Goal: Task Accomplishment & Management: Manage account settings

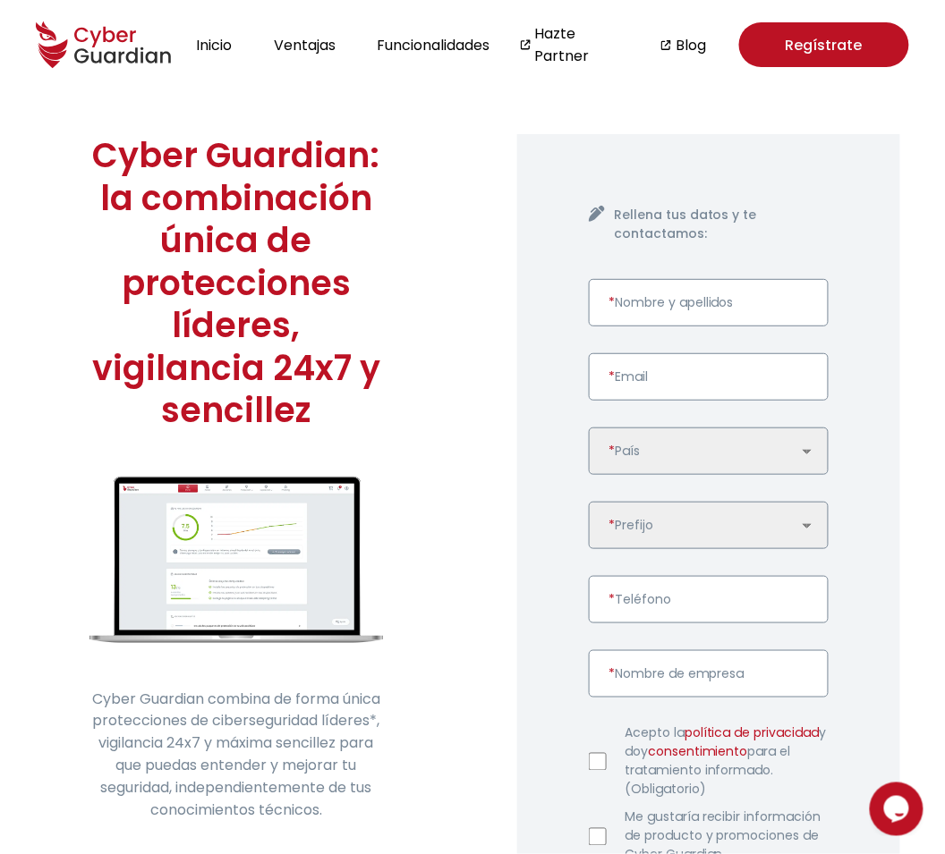
click at [898, 811] on icon "Widget de Chat" at bounding box center [895, 808] width 25 height 27
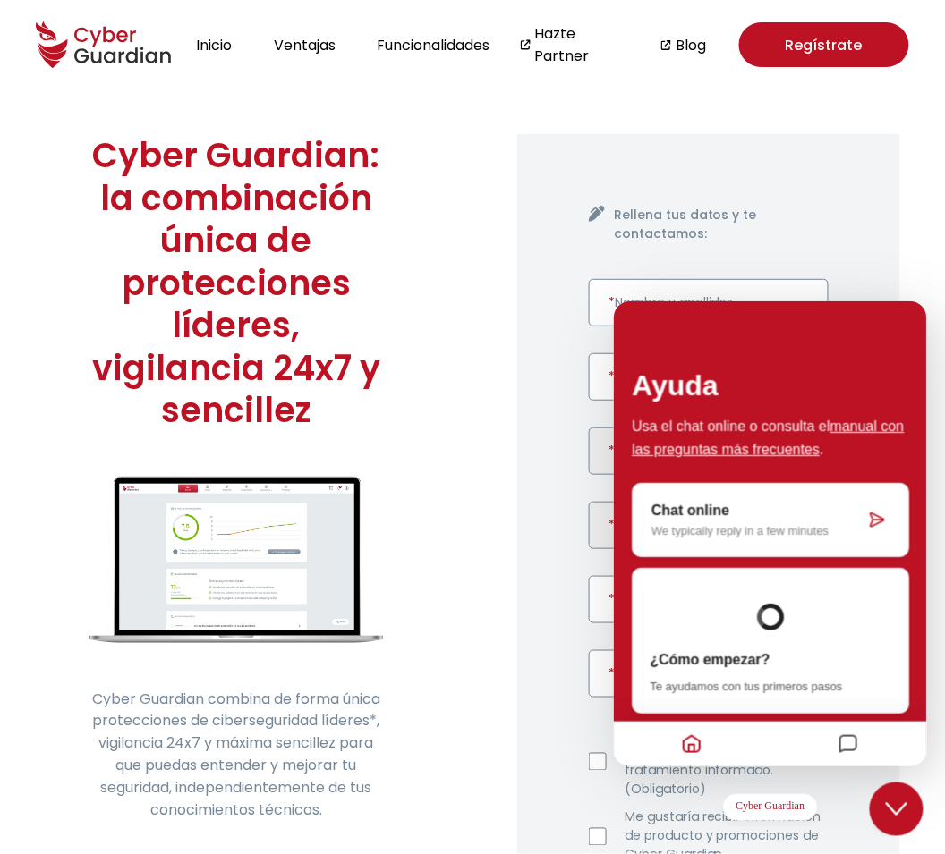
click at [898, 811] on icon "Widget de Chat" at bounding box center [895, 809] width 21 height 13
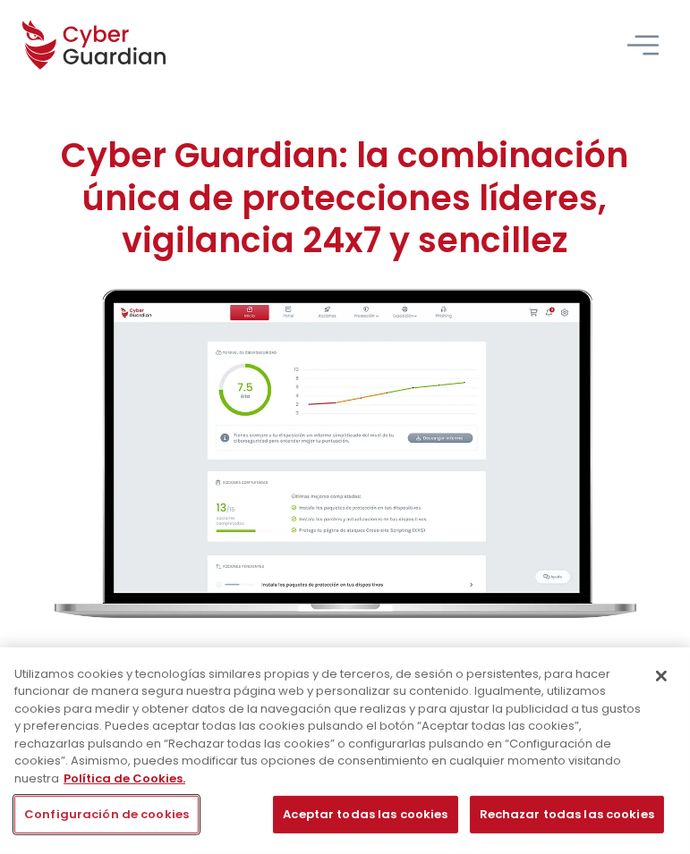
click at [132, 804] on button "Configuración de cookies" at bounding box center [106, 815] width 184 height 38
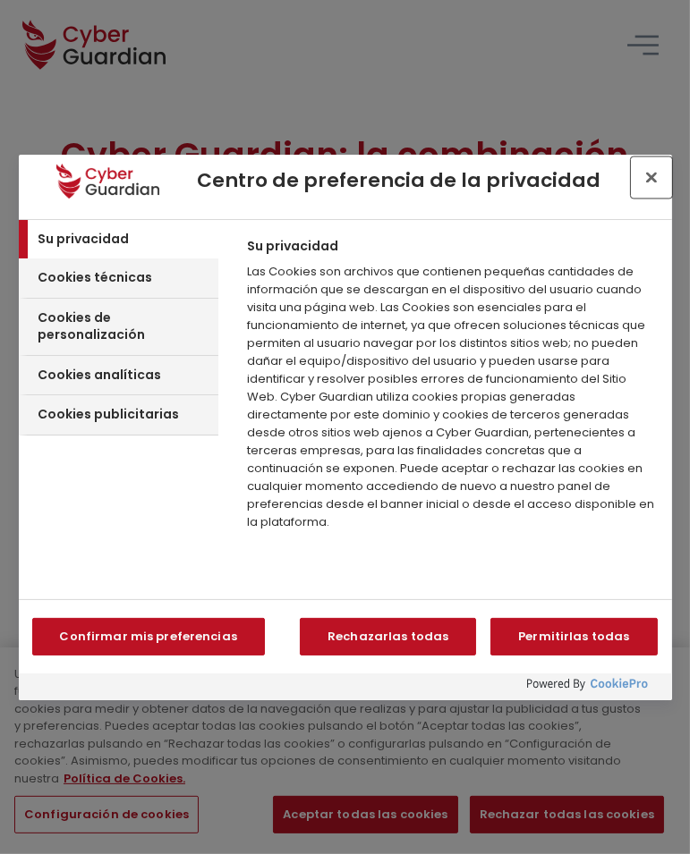
click at [648, 182] on button "Cerrar centro de preferencias" at bounding box center [651, 177] width 39 height 39
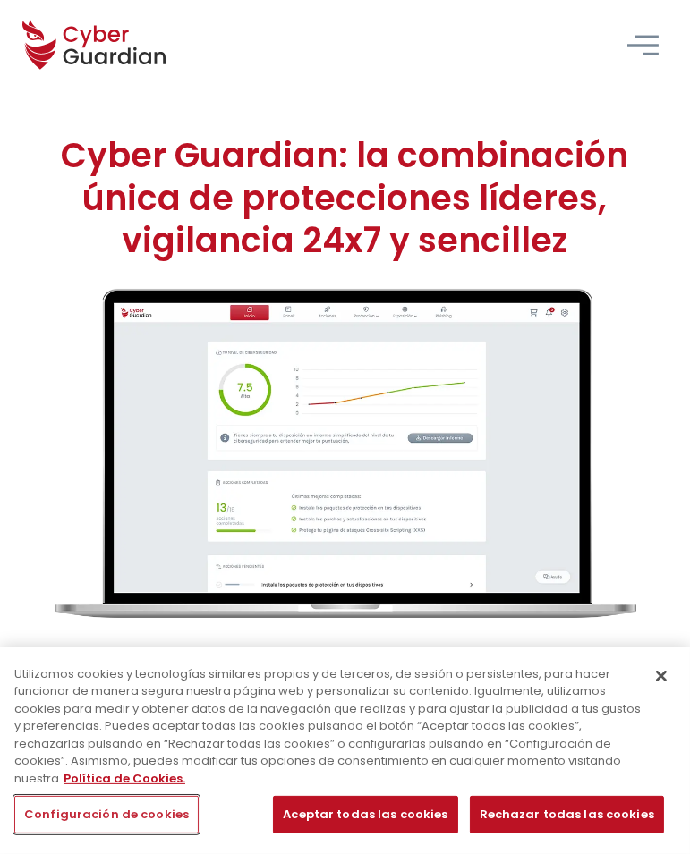
click at [120, 823] on button "Configuración de cookies" at bounding box center [106, 815] width 184 height 38
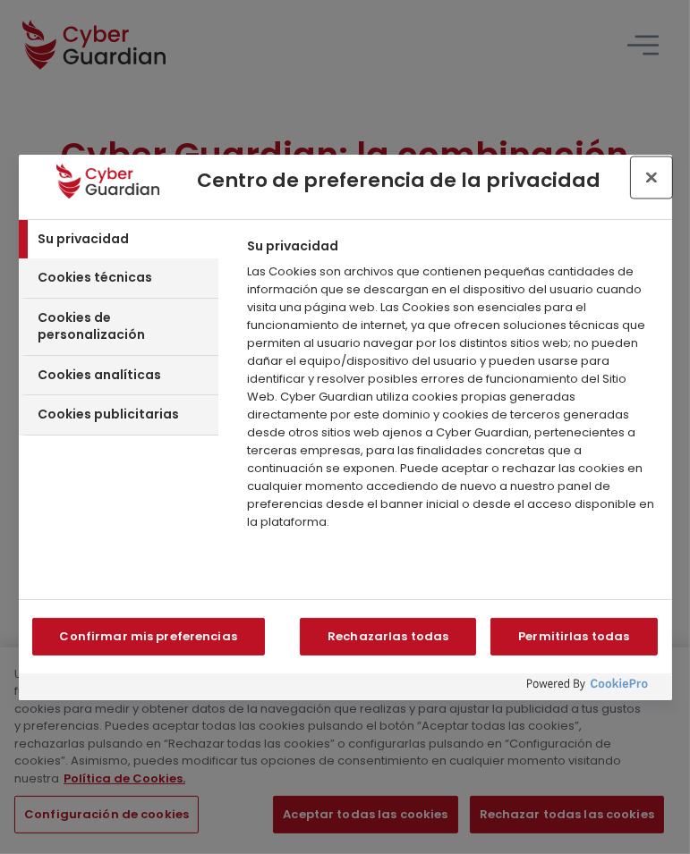
click at [649, 167] on button "Cerrar centro de preferencias" at bounding box center [651, 177] width 39 height 39
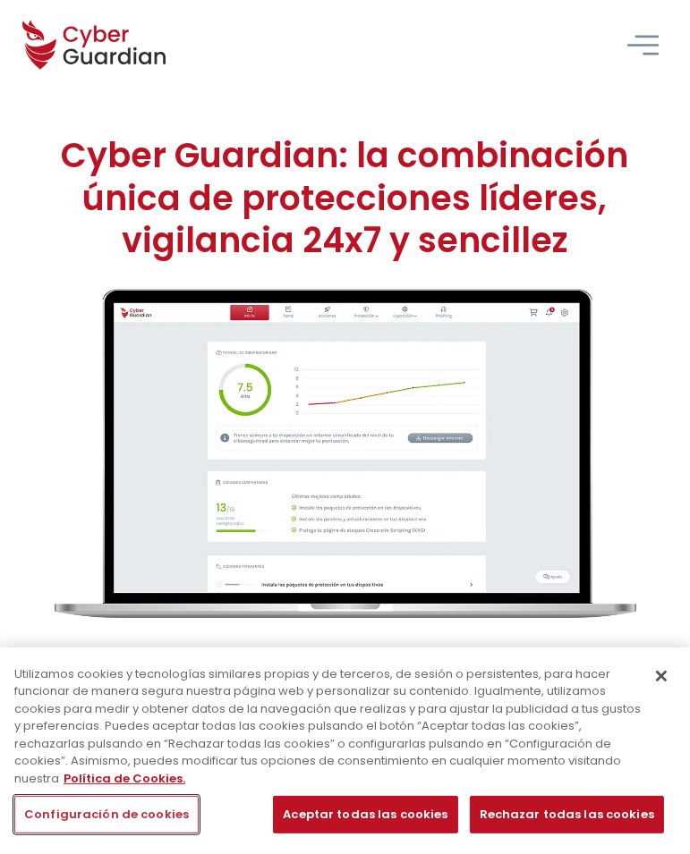
click at [106, 803] on button "Configuración de cookies" at bounding box center [106, 815] width 184 height 38
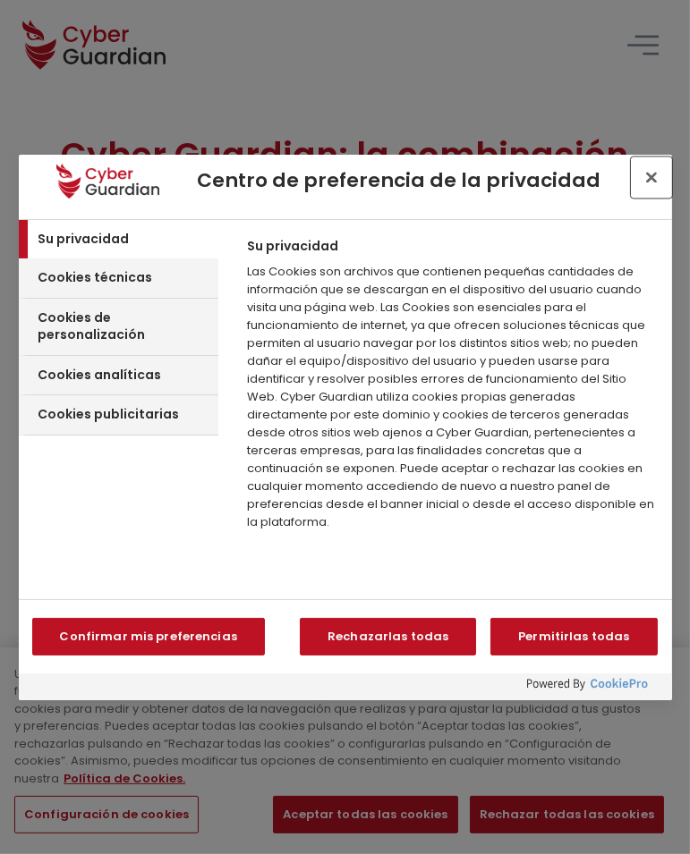
click at [660, 181] on button "Cerrar centro de preferencias" at bounding box center [651, 177] width 39 height 39
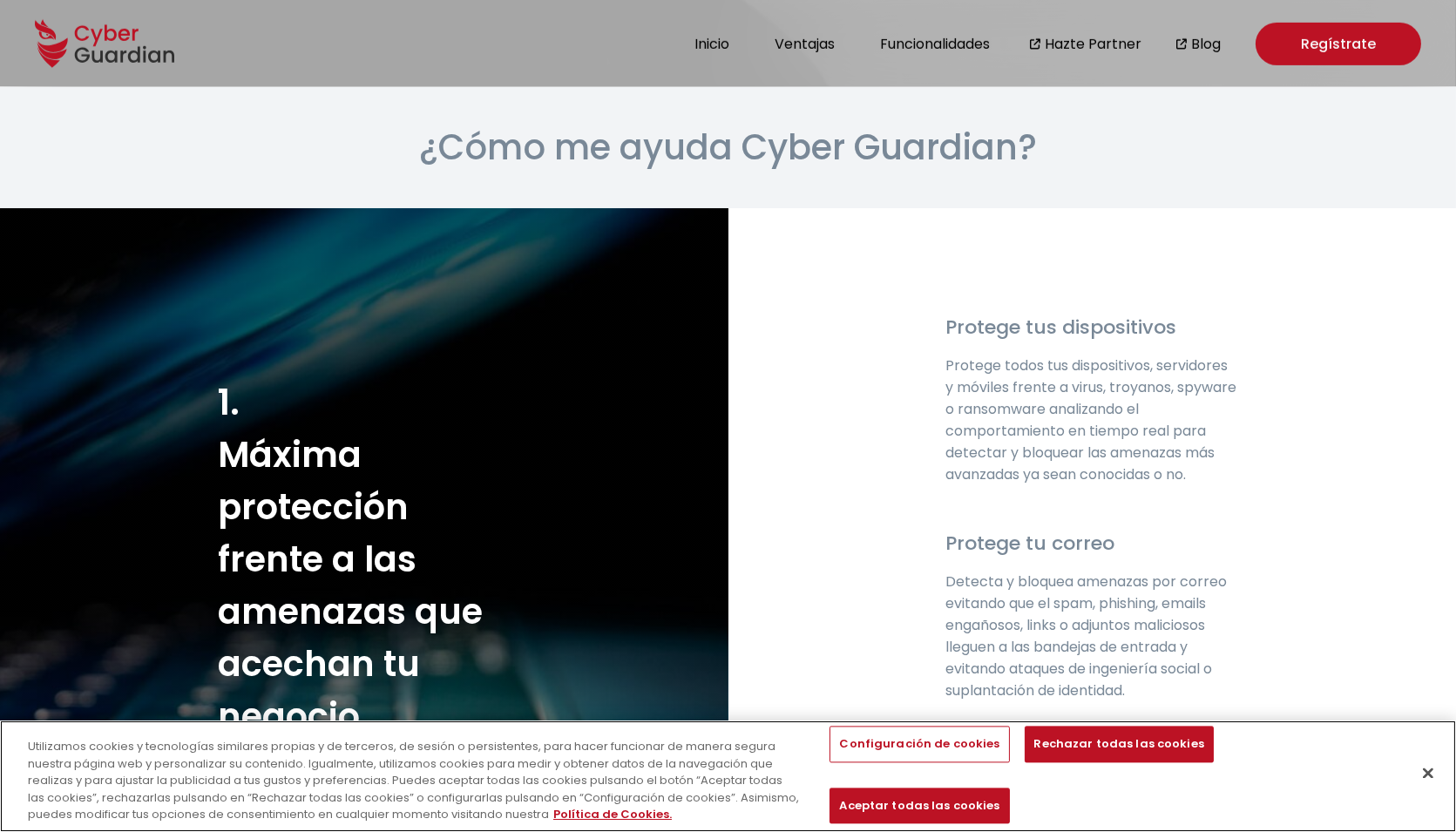
scroll to position [2214, 0]
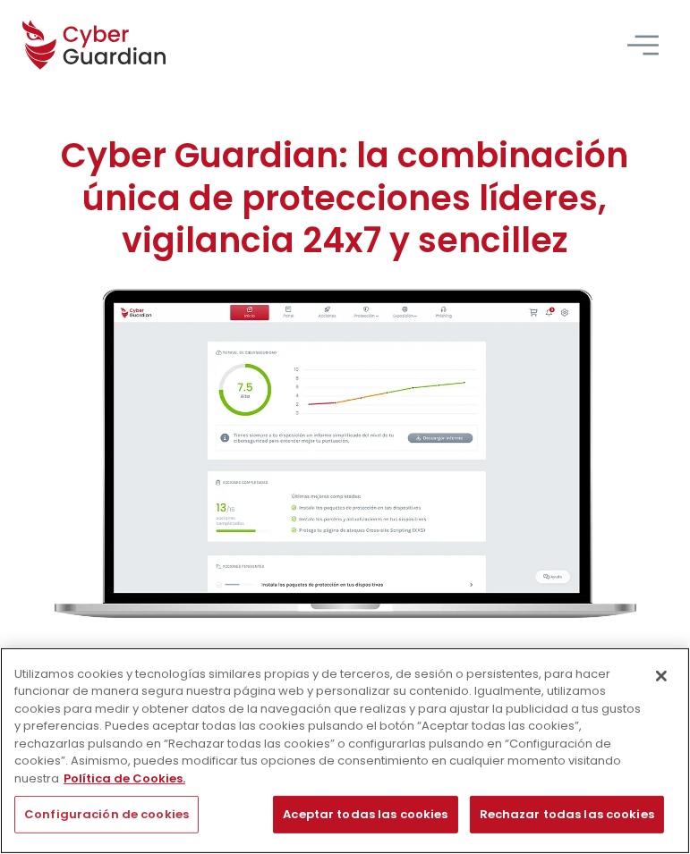
click at [107, 818] on button "Configuración de cookies" at bounding box center [106, 815] width 184 height 38
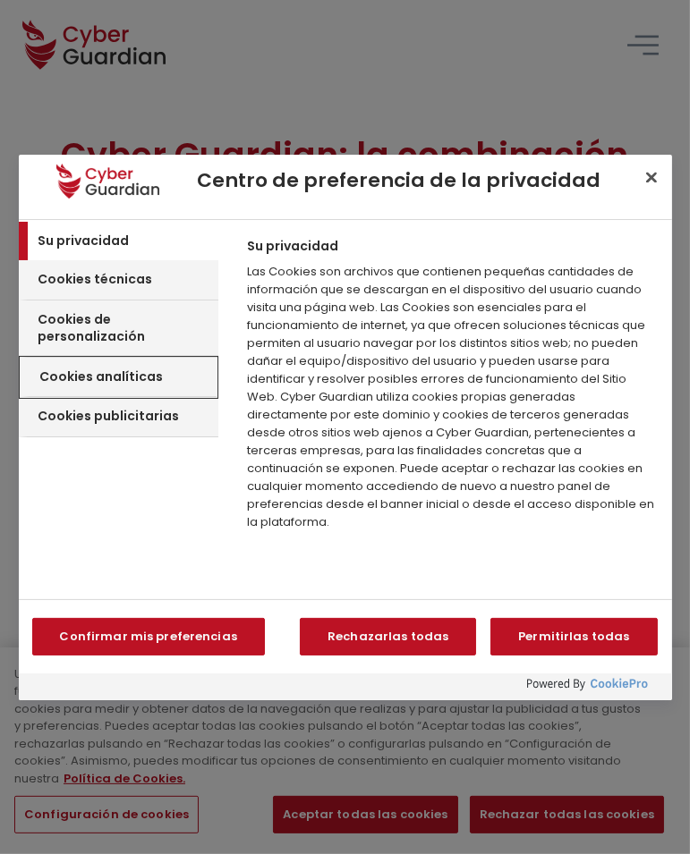
click at [133, 369] on h3 "Cookies analíticas" at bounding box center [101, 378] width 123 height 18
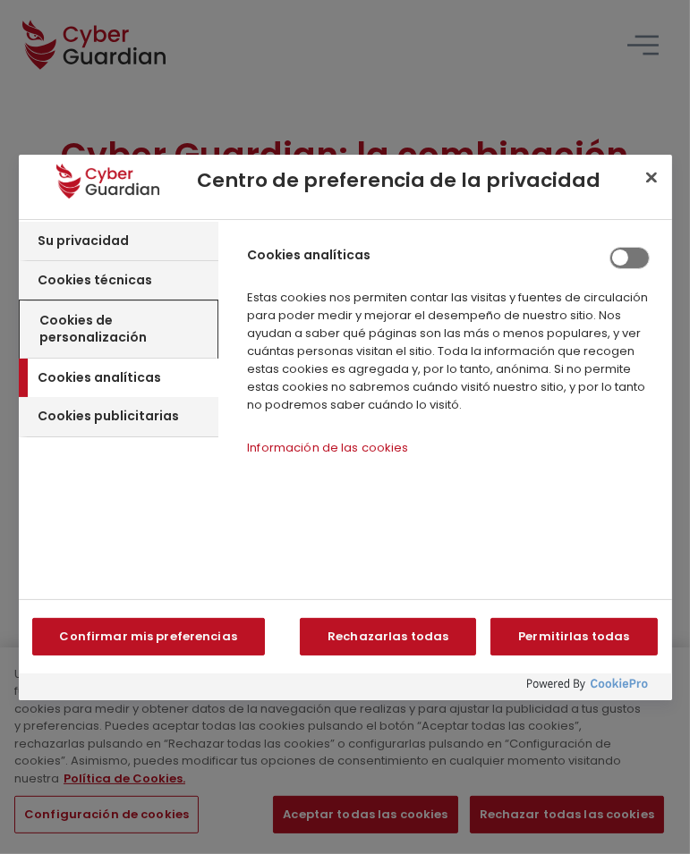
click at [135, 325] on h3 "Cookies de personalización" at bounding box center [126, 329] width 173 height 35
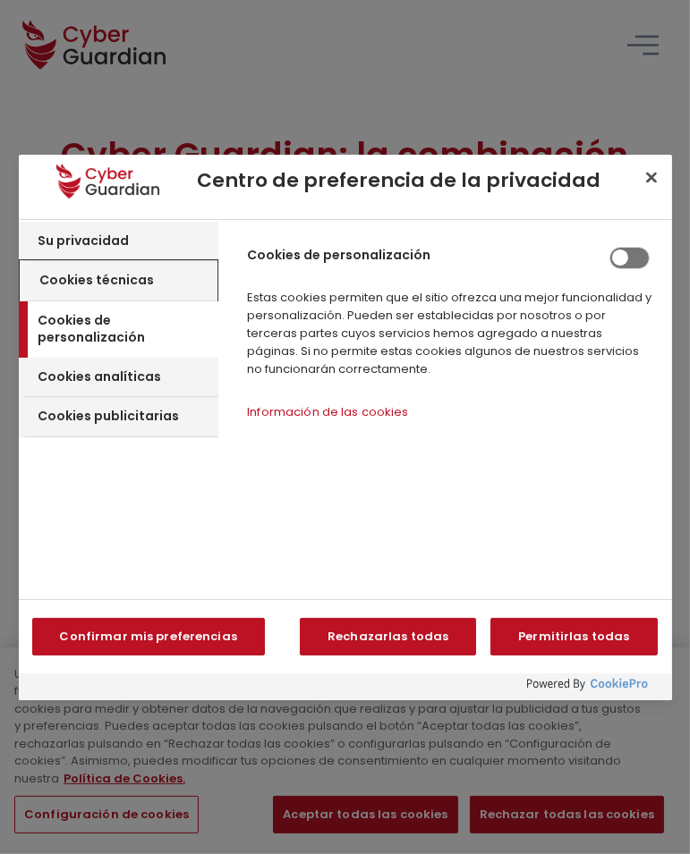
click at [98, 290] on div "Cookies técnicas" at bounding box center [119, 281] width 197 height 40
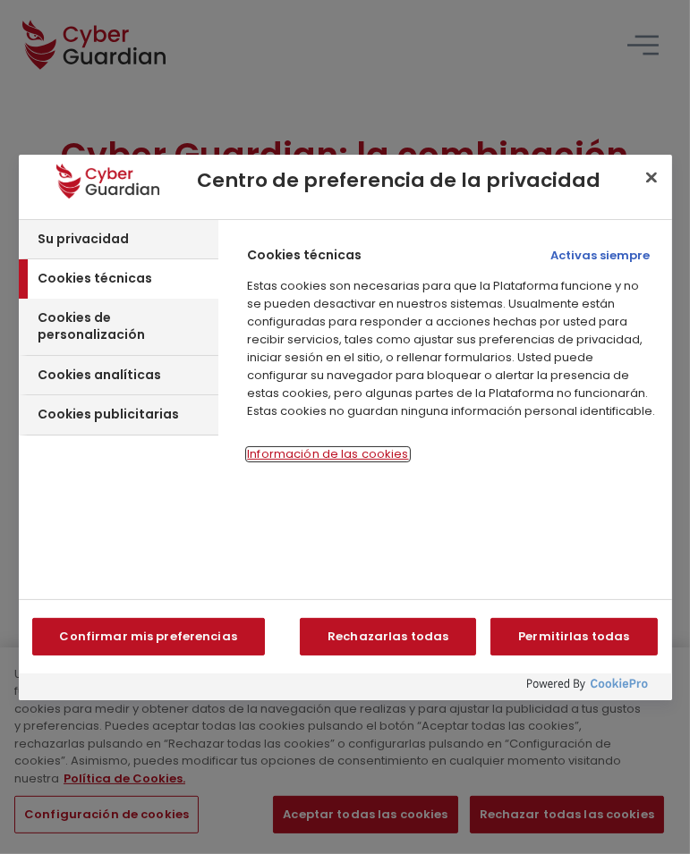
click at [304, 448] on button "Información de las cookies‎" at bounding box center [327, 454] width 161 height 13
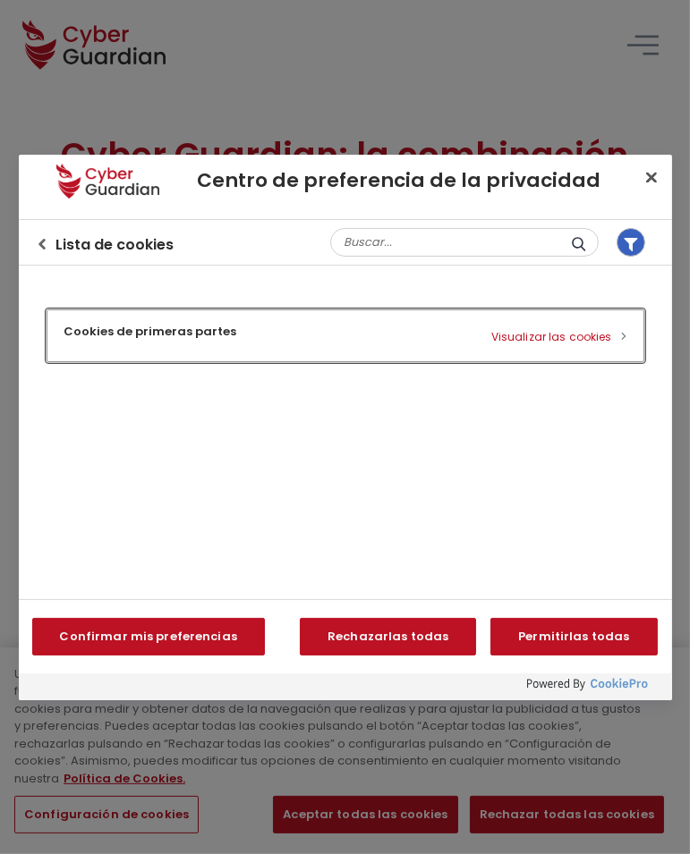
click at [332, 344] on button "Cookies de primeras partes Visualizar las cookies" at bounding box center [346, 336] width 598 height 53
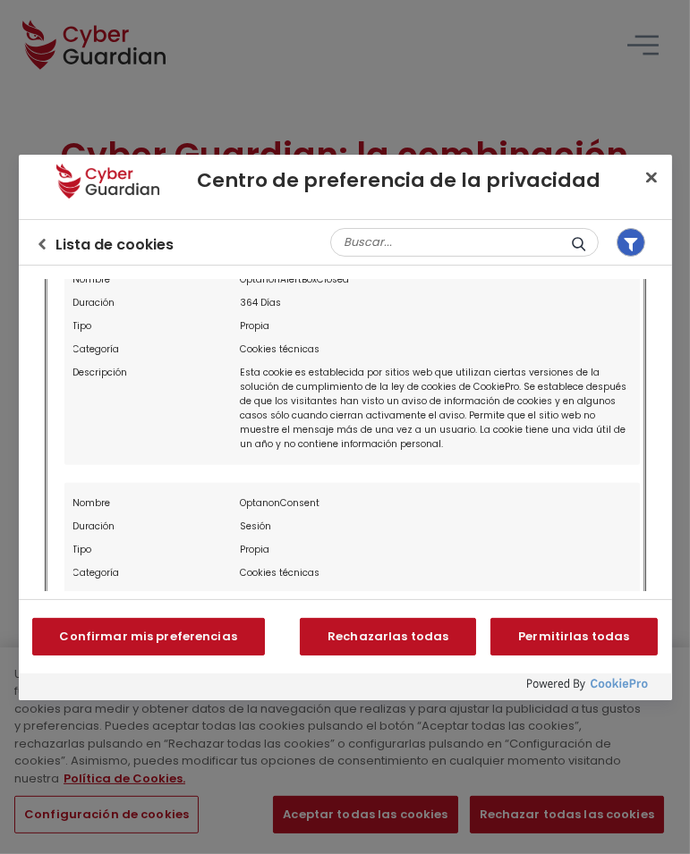
scroll to position [623, 0]
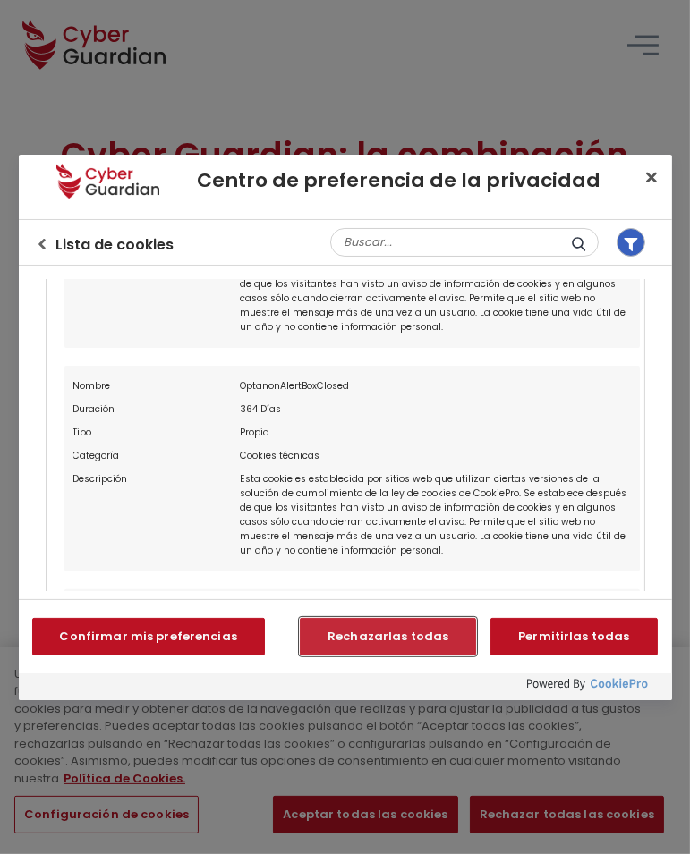
click at [392, 634] on button "Rechazarlas todas" at bounding box center [388, 637] width 176 height 38
